Goal: Task Accomplishment & Management: Use online tool/utility

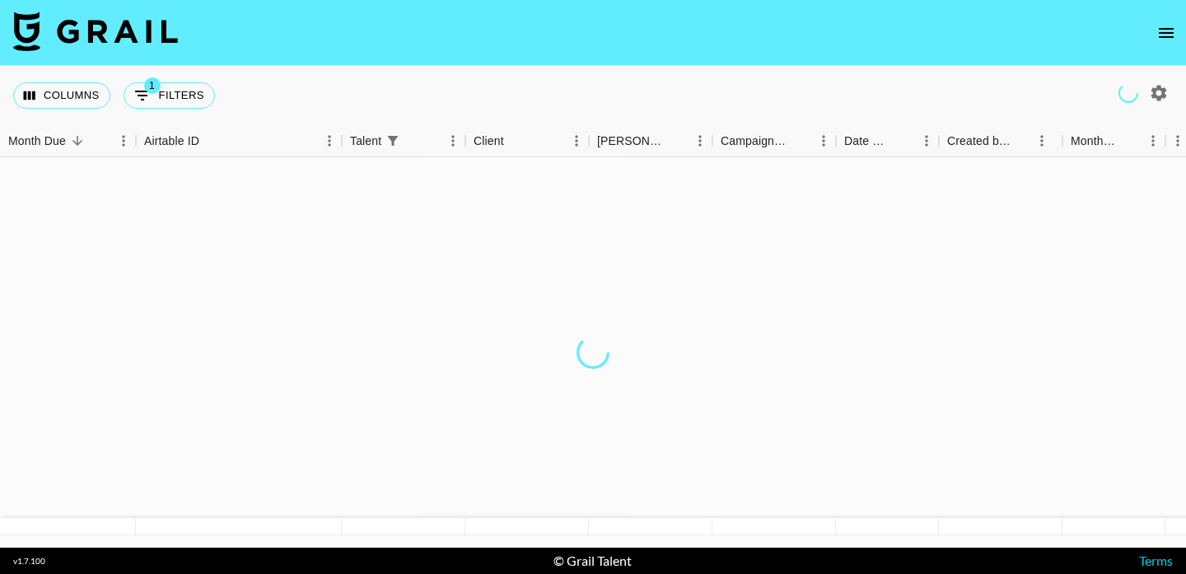
click at [1167, 24] on icon "open drawer" at bounding box center [1167, 33] width 20 height 20
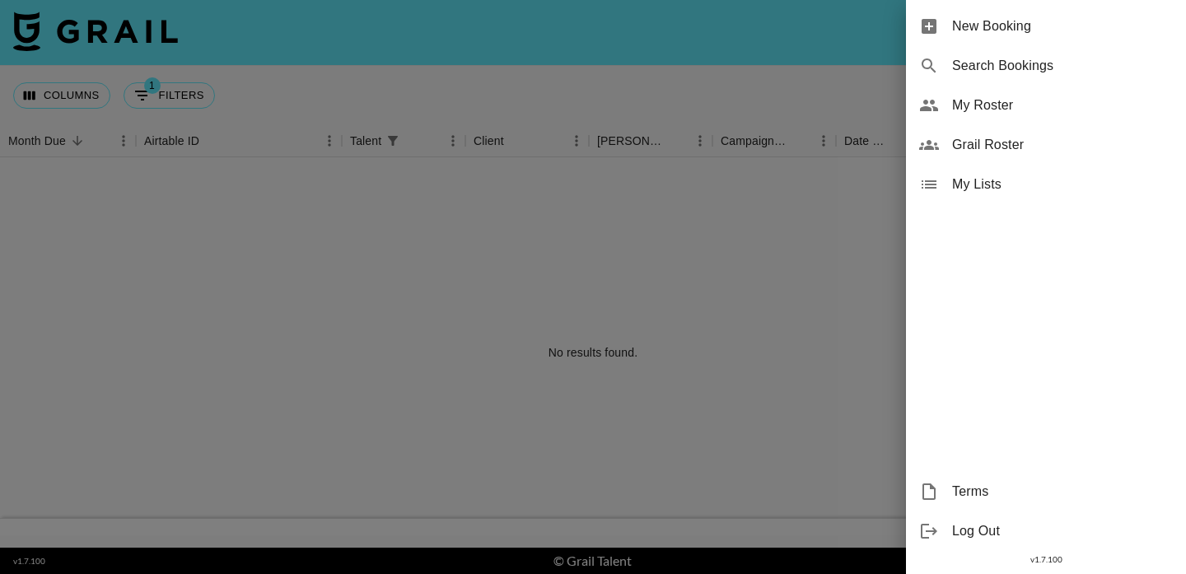
click at [1166, 25] on span "New Booking" at bounding box center [1062, 26] width 221 height 20
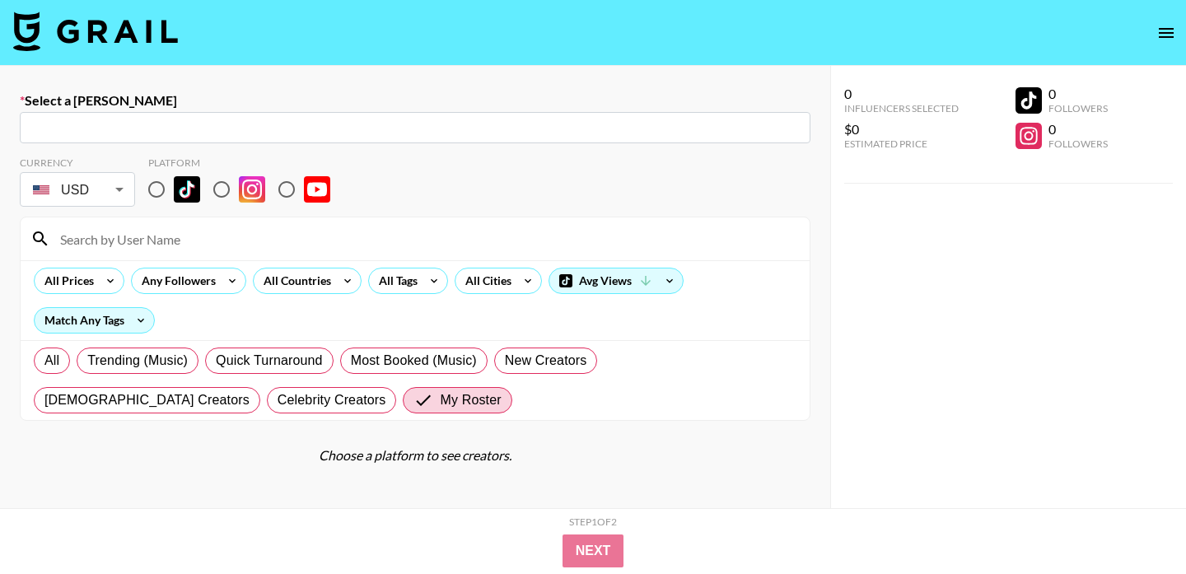
click at [1164, 35] on icon "open drawer" at bounding box center [1167, 33] width 20 height 20
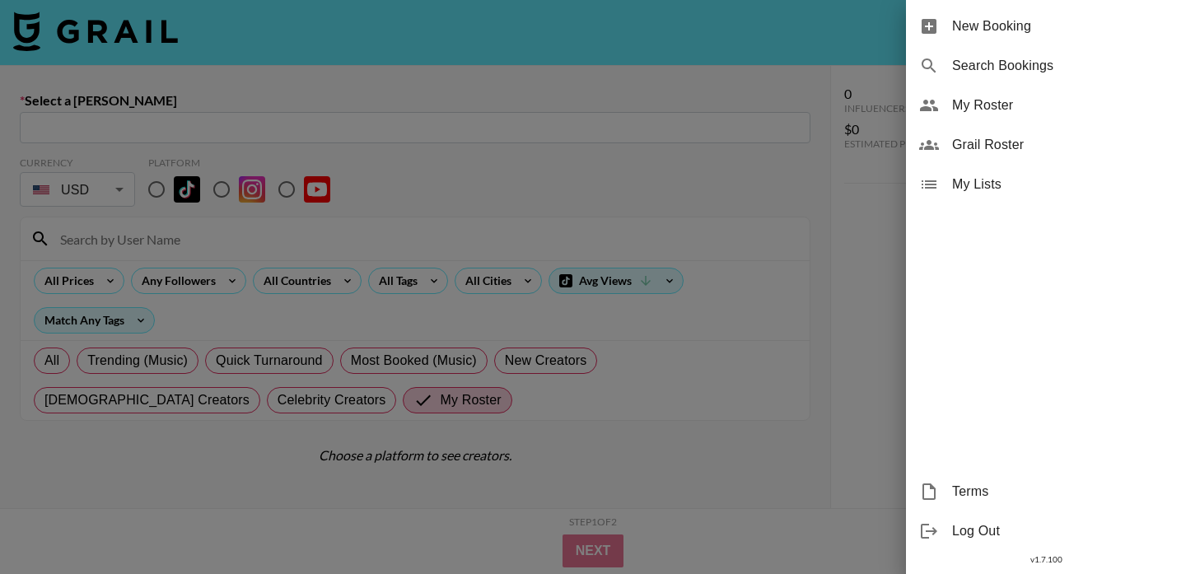
click at [983, 142] on span "Grail Roster" at bounding box center [1062, 145] width 221 height 20
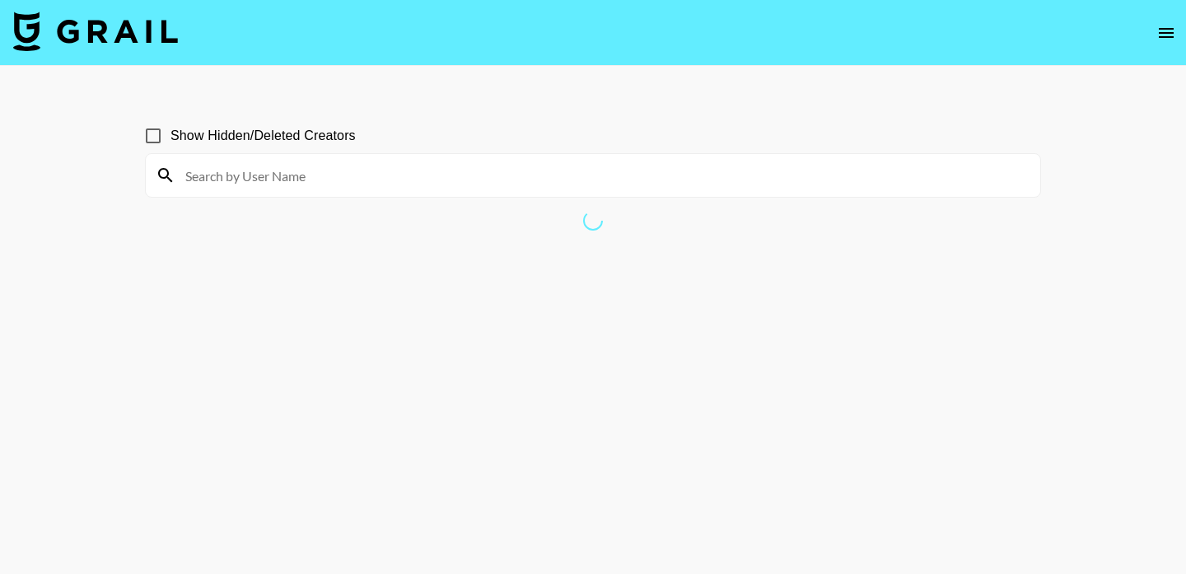
click at [246, 180] on input at bounding box center [602, 175] width 855 height 26
type input "[PERSON_NAME]"
click at [510, 173] on input at bounding box center [602, 175] width 855 height 26
type input "mariss"
